Goal: Communication & Community: Answer question/provide support

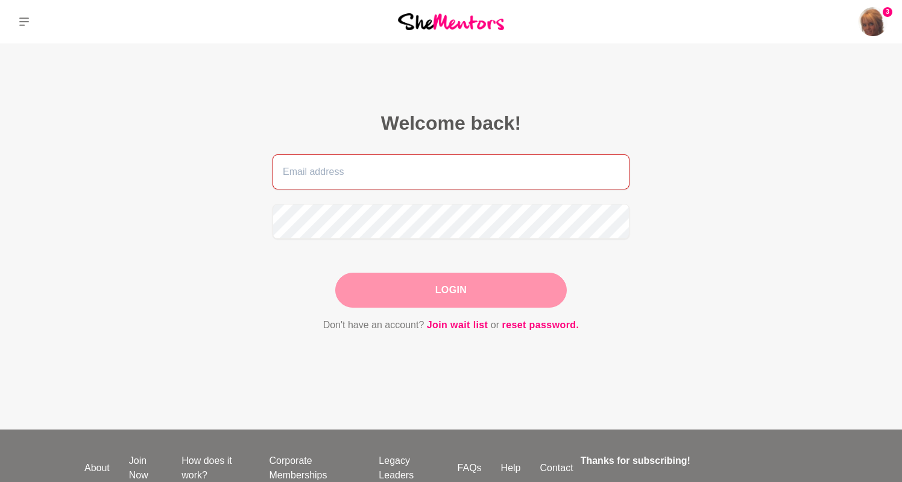
type input "[PERSON_NAME][EMAIL_ADDRESS][PERSON_NAME][DOMAIN_NAME]"
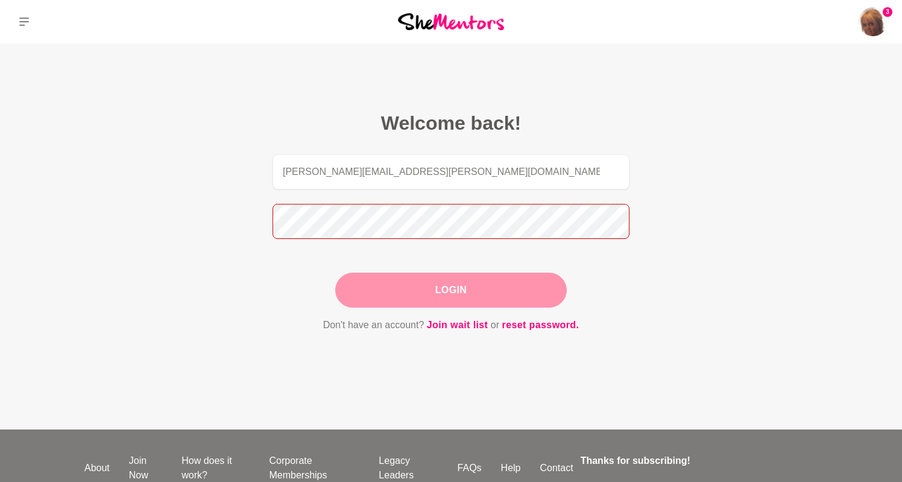
click at [451, 290] on button "Login" at bounding box center [451, 290] width 232 height 35
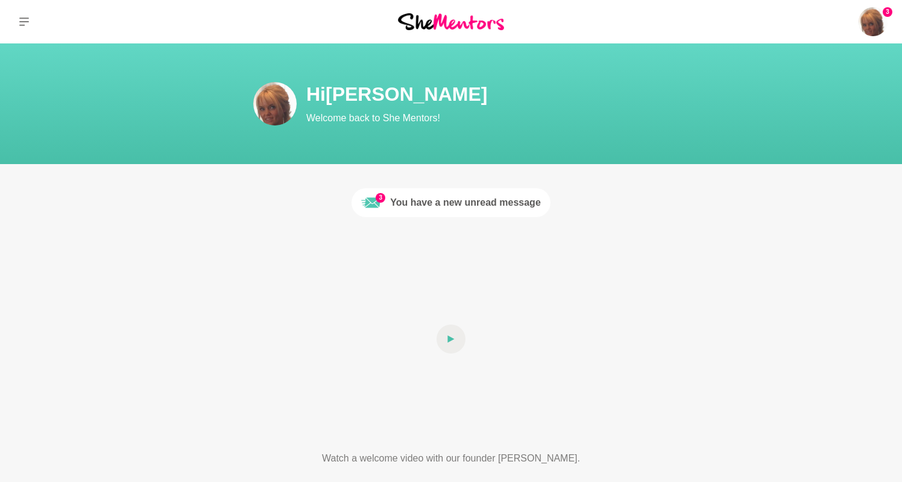
click at [484, 329] on div at bounding box center [450, 338] width 347 height 195
click at [460, 201] on div "You have a new unread message" at bounding box center [465, 202] width 151 height 14
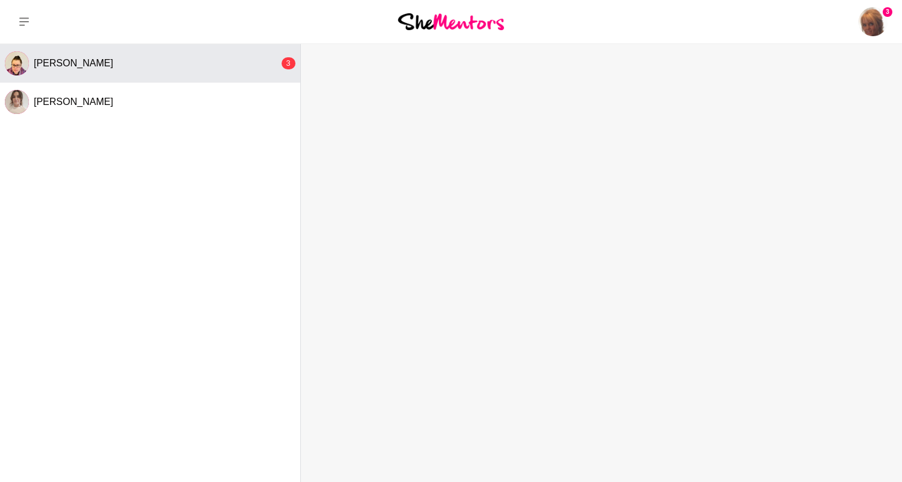
click at [157, 65] on div "[PERSON_NAME]" at bounding box center [156, 63] width 245 height 12
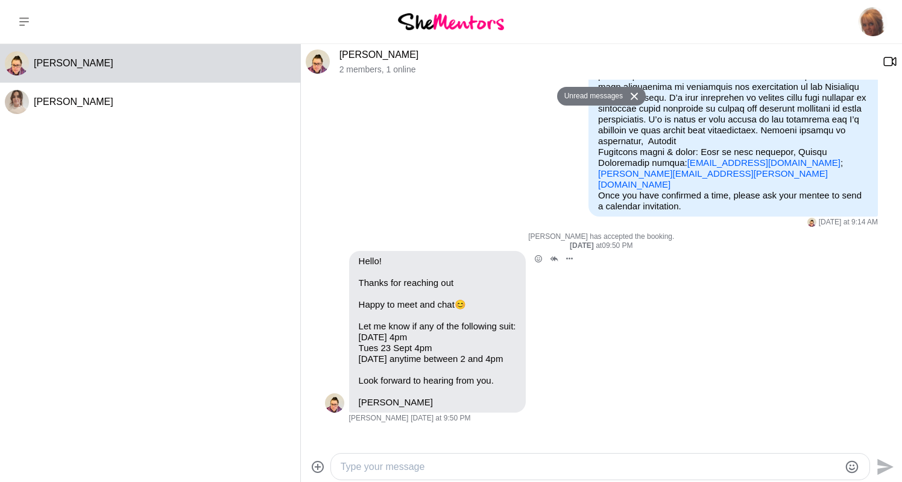
scroll to position [330, 0]
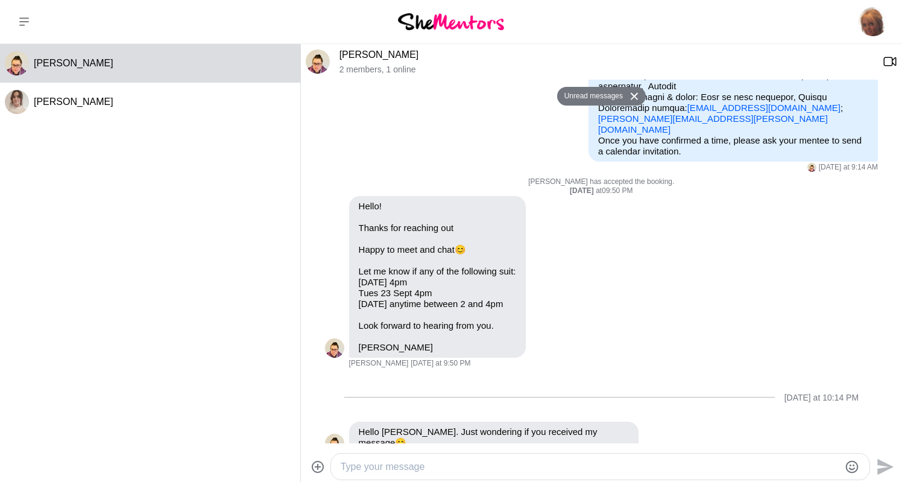
click at [518, 464] on textarea "Type your message" at bounding box center [590, 466] width 499 height 14
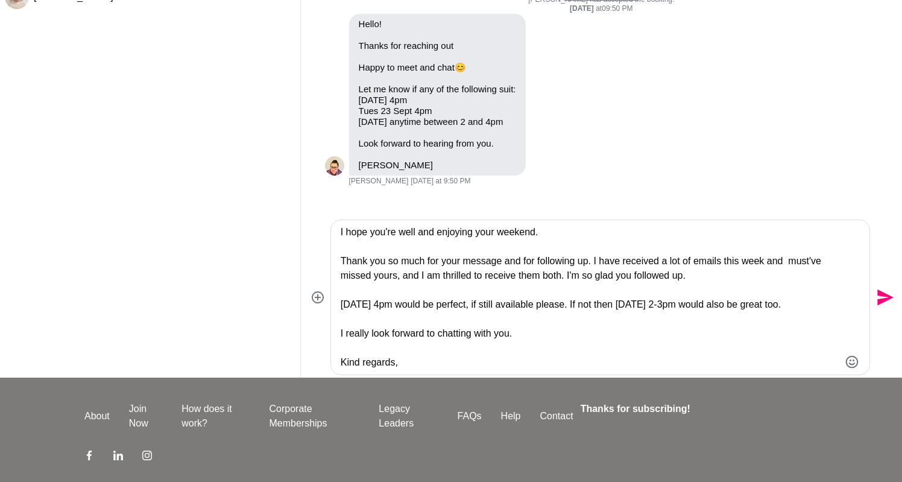
scroll to position [71, 0]
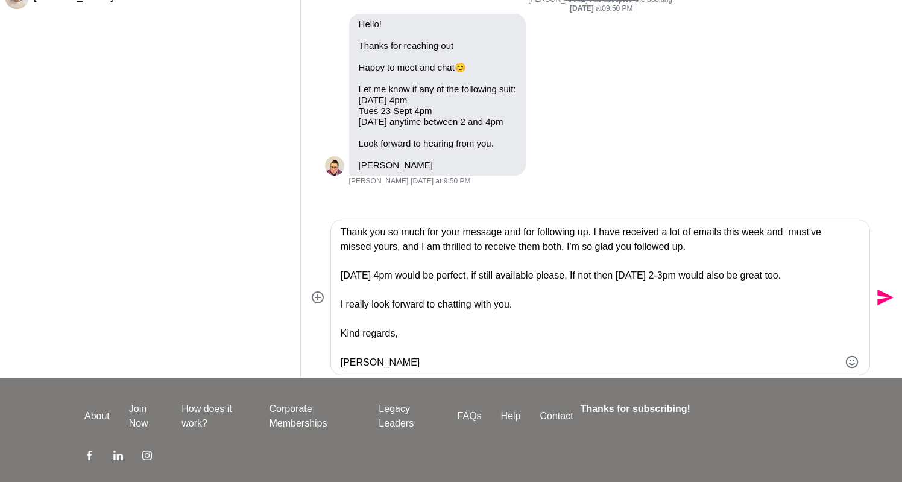
click at [519, 302] on textarea "Good morning [PERSON_NAME], I hope you're well and enjoying your weekend. Thank…" at bounding box center [590, 297] width 499 height 145
click at [851, 361] on icon "Emoji picker" at bounding box center [852, 362] width 14 height 14
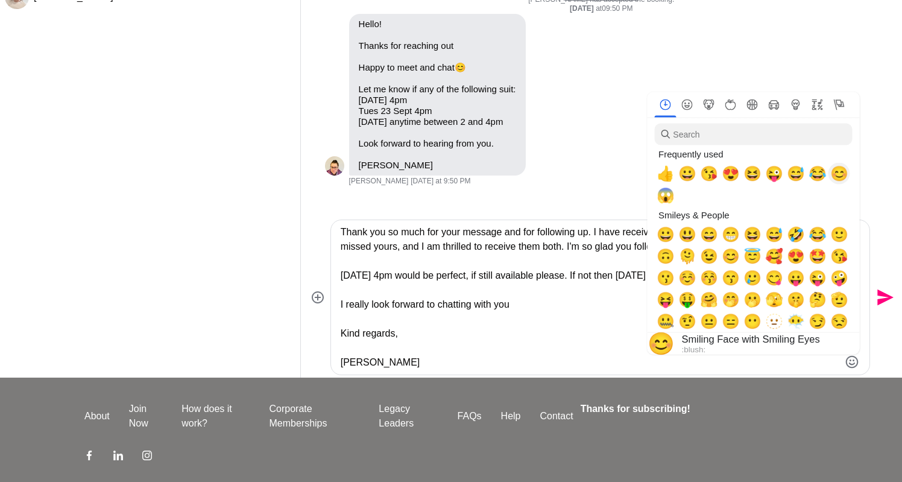
click at [842, 173] on span "😊" at bounding box center [839, 173] width 18 height 17
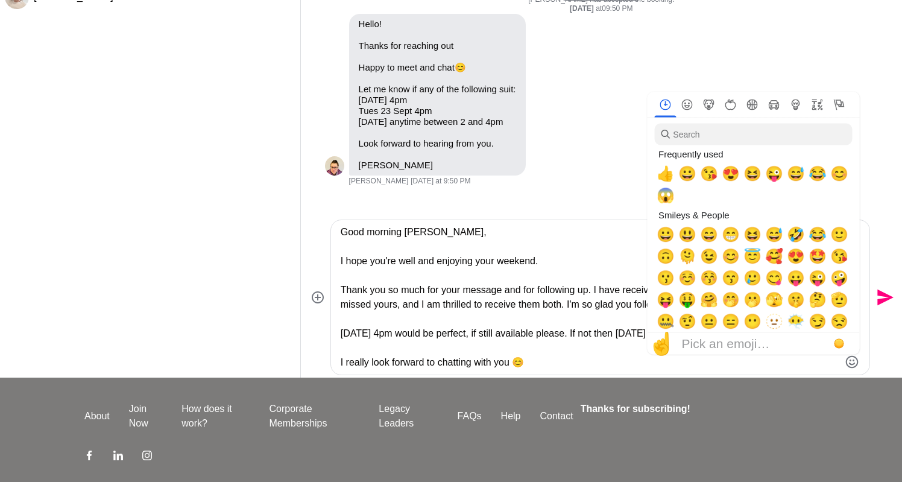
scroll to position [0, 0]
click at [449, 232] on textarea "Good morning [PERSON_NAME], I hope you're well and enjoying your weekend. Thank…" at bounding box center [590, 297] width 499 height 145
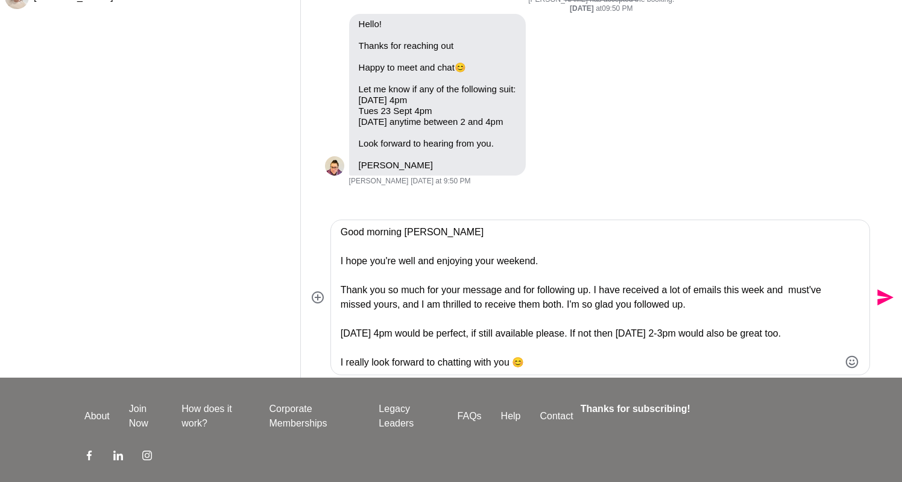
click at [849, 358] on icon "Emoji picker" at bounding box center [852, 362] width 14 height 14
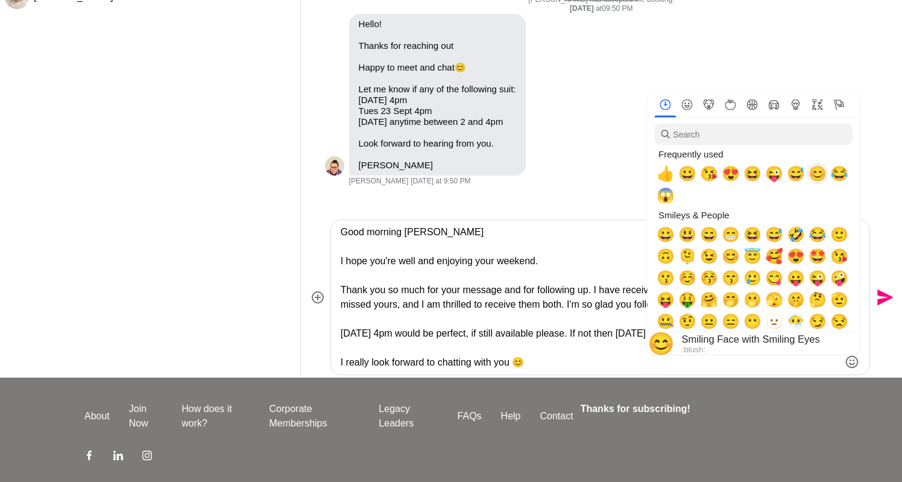
click at [818, 171] on span "😊" at bounding box center [818, 173] width 18 height 17
type textarea "Good morning Crystal 😊 I hope you're well and enjoying your weekend. Thank you …"
click at [567, 369] on textarea "Good morning Crystal 😊 I hope you're well and enjoying your weekend. Thank you …" at bounding box center [590, 297] width 499 height 145
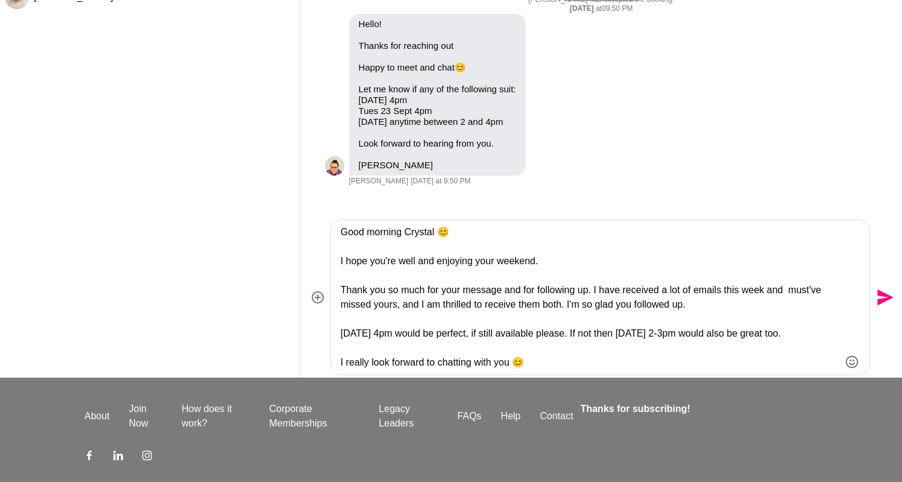
click at [888, 293] on icon "Send" at bounding box center [883, 297] width 19 height 19
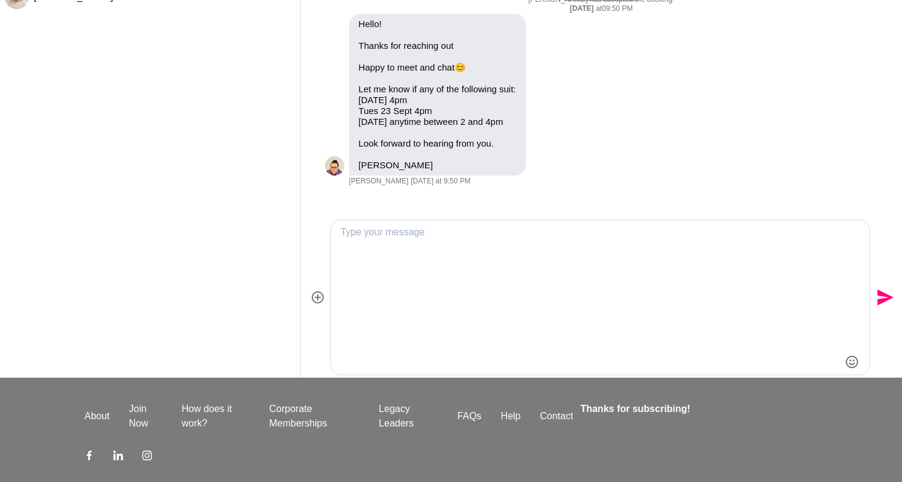
scroll to position [588, 0]
